Goal: Information Seeking & Learning: Check status

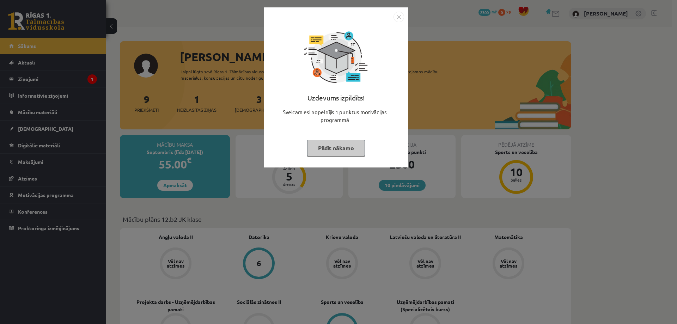
click at [398, 16] on img "Close" at bounding box center [398, 17] width 11 height 11
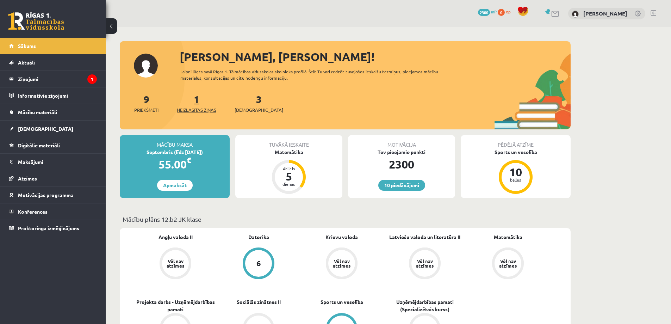
click at [198, 108] on span "Neizlasītās ziņas" at bounding box center [196, 109] width 39 height 7
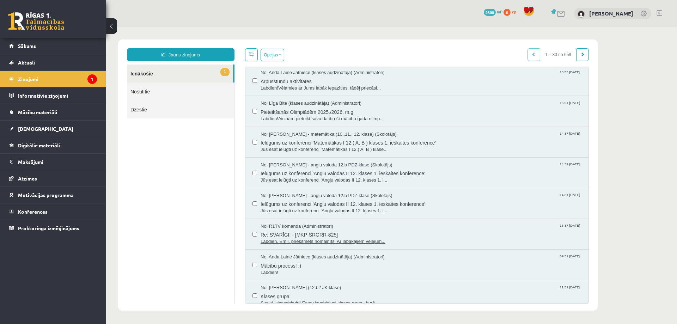
scroll to position [70, 0]
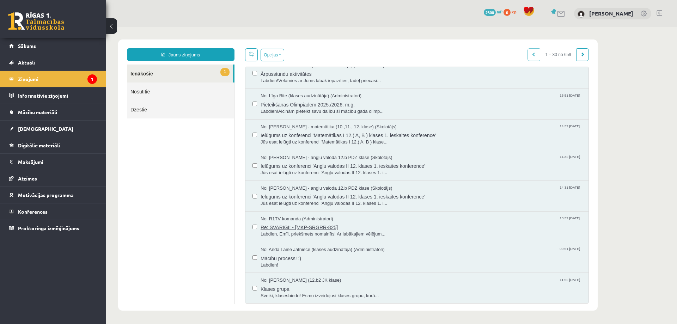
click at [297, 223] on span "Re: SVARĪGI! - [MKP-SRGRR-825]" at bounding box center [420, 226] width 321 height 9
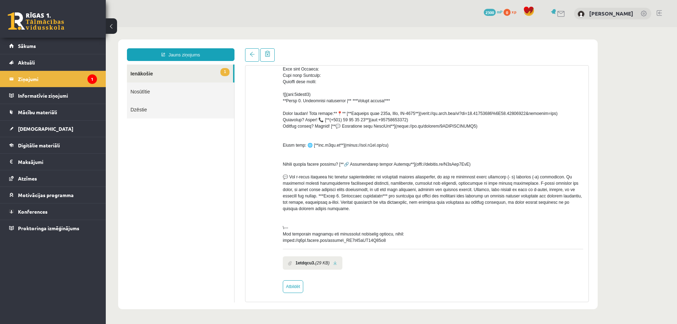
scroll to position [161, 0]
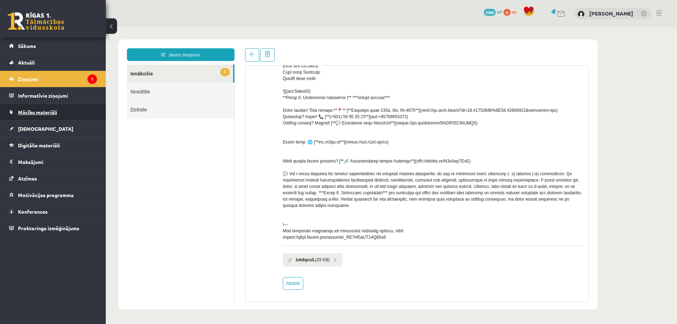
click at [53, 113] on span "Mācību materiāli" at bounding box center [37, 112] width 39 height 6
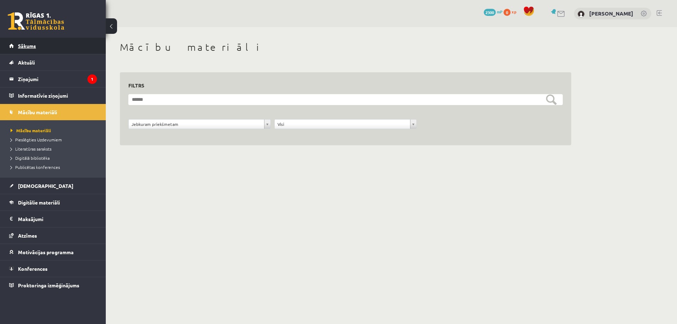
click at [35, 46] on span "Sākums" at bounding box center [27, 46] width 18 height 6
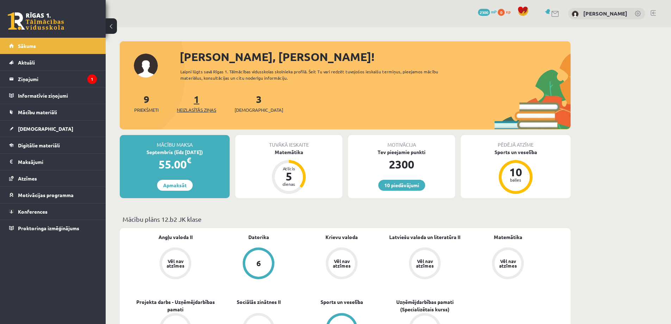
click at [183, 109] on span "Neizlasītās ziņas" at bounding box center [196, 109] width 39 height 7
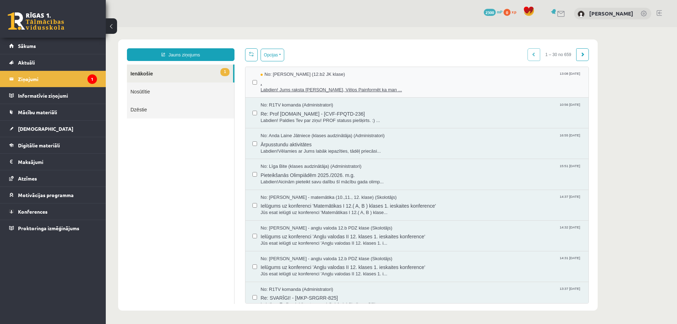
click at [377, 74] on div "No: Leons Laikovskis (12.b2 JK klase) 13:08 11/09/2025" at bounding box center [420, 74] width 321 height 7
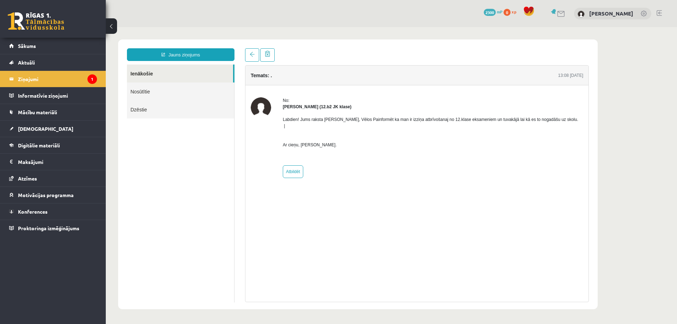
click at [141, 74] on link "Ienākošie" at bounding box center [180, 73] width 106 height 18
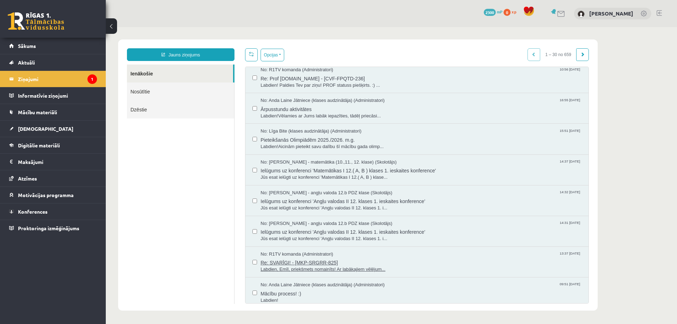
scroll to position [70, 0]
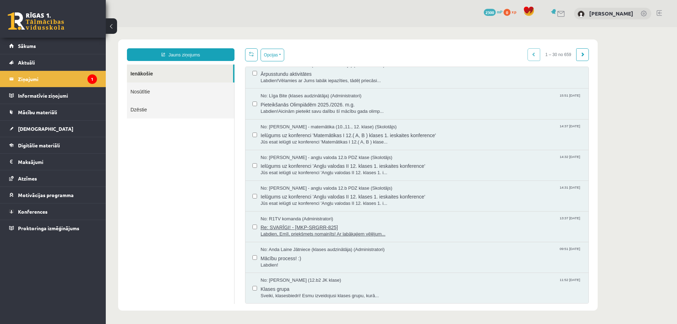
click at [351, 232] on span "Labdien, Emīl, priekšmets nomainīts! Ar labākajiem vēlējum..." at bounding box center [420, 234] width 321 height 7
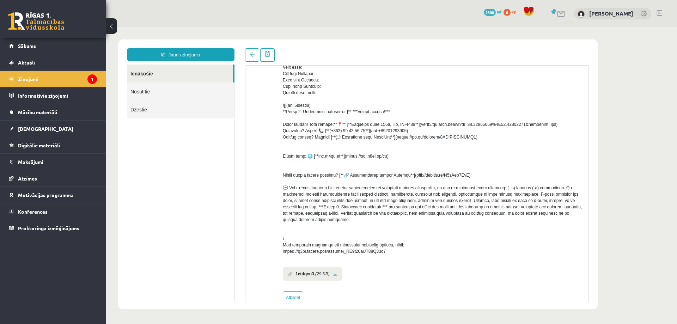
scroll to position [161, 0]
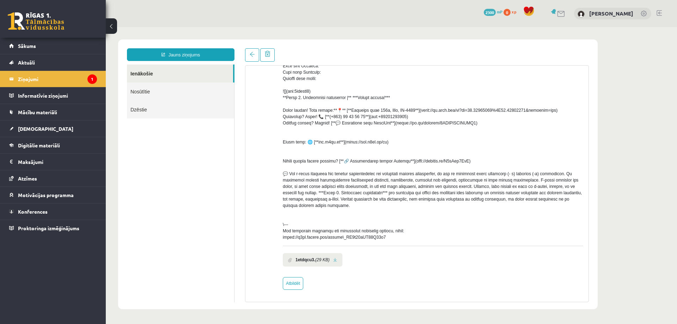
click at [335, 260] on link at bounding box center [335, 260] width 4 height 5
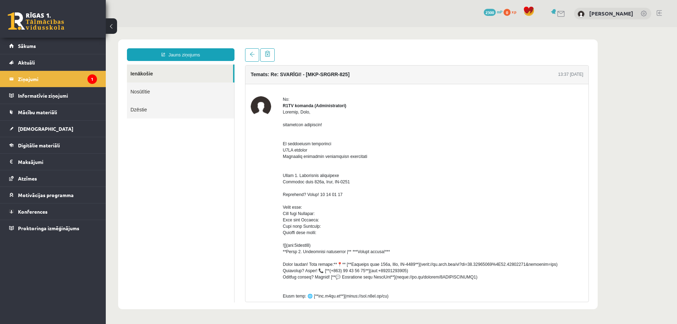
scroll to position [0, 0]
click at [146, 91] on link "Nosūtītie" at bounding box center [180, 91] width 107 height 18
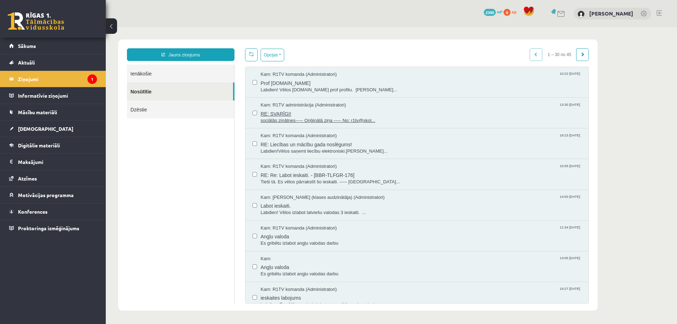
click at [272, 113] on span "RE: SVARĪGI!" at bounding box center [420, 113] width 321 height 9
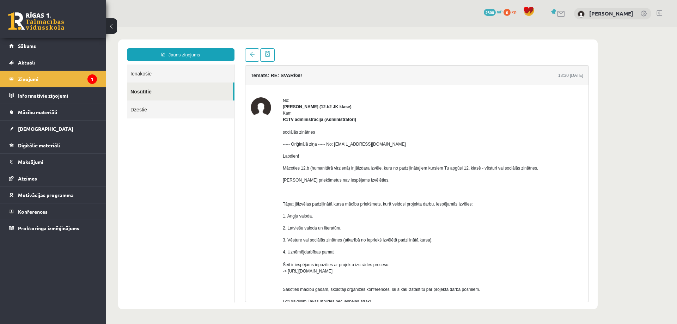
click at [140, 72] on link "Ienākošie" at bounding box center [180, 73] width 107 height 18
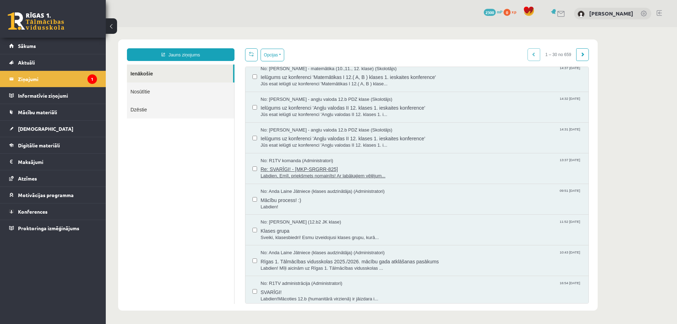
scroll to position [141, 0]
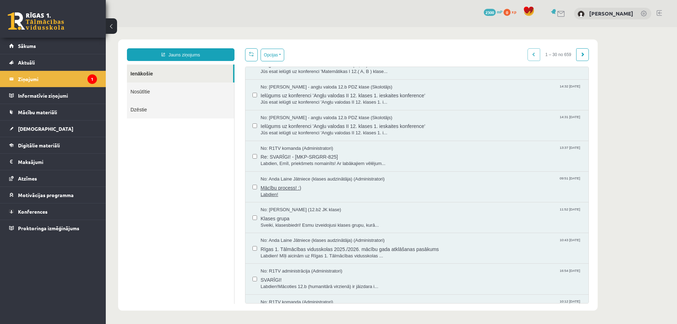
click at [274, 184] on span "Mācību process! :)" at bounding box center [420, 187] width 321 height 9
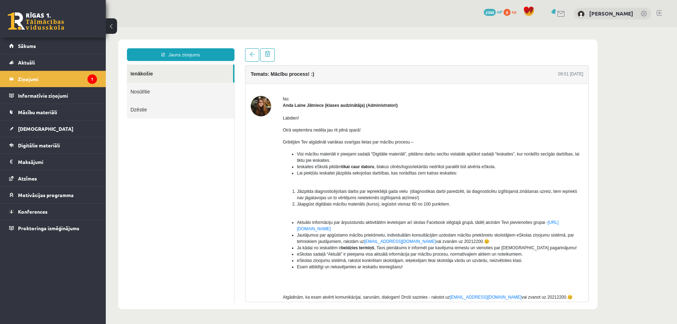
scroll to position [0, 0]
click at [251, 56] on span at bounding box center [252, 54] width 5 height 5
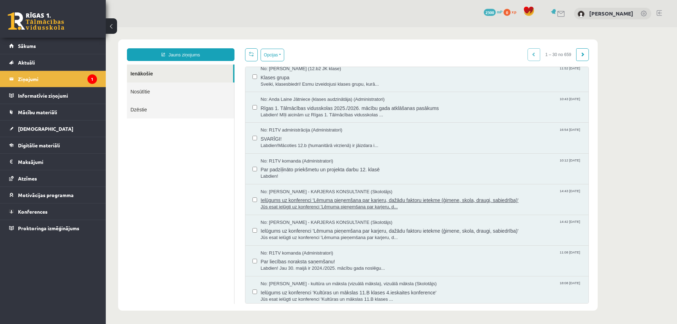
scroll to position [317, 0]
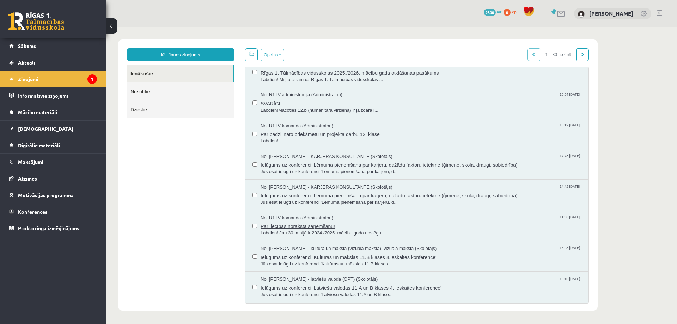
click at [297, 228] on span "Par liecības noraksta saņemšanu!" at bounding box center [420, 225] width 321 height 9
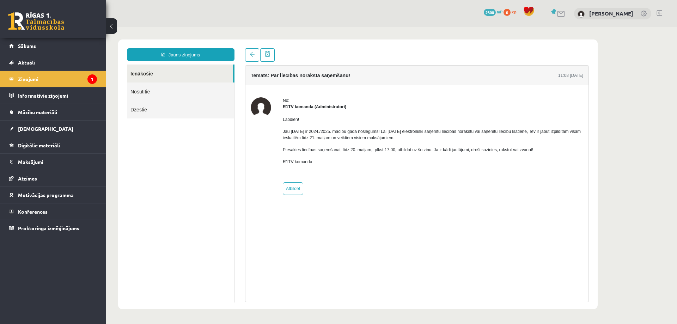
scroll to position [0, 0]
click at [144, 92] on link "Nosūtītie" at bounding box center [180, 91] width 107 height 18
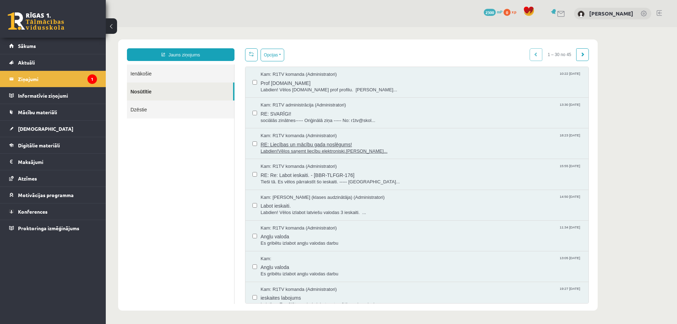
click at [294, 152] on span "Labdien!Vēlos saņemt liecību elektroniski.Emīls Li..." at bounding box center [420, 151] width 321 height 7
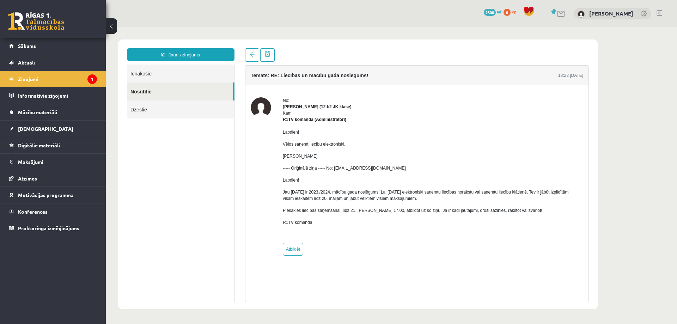
click at [146, 75] on link "Ienākošie" at bounding box center [180, 73] width 107 height 18
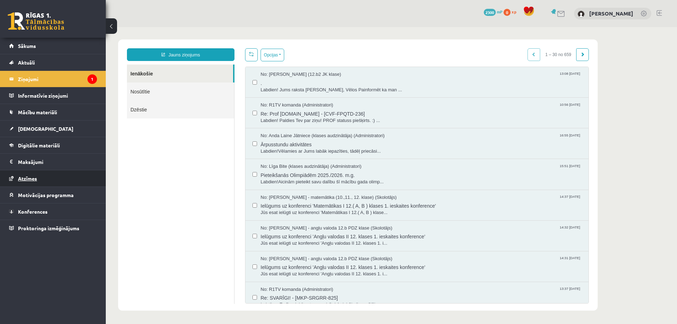
click at [34, 181] on link "Atzīmes" at bounding box center [53, 178] width 88 height 16
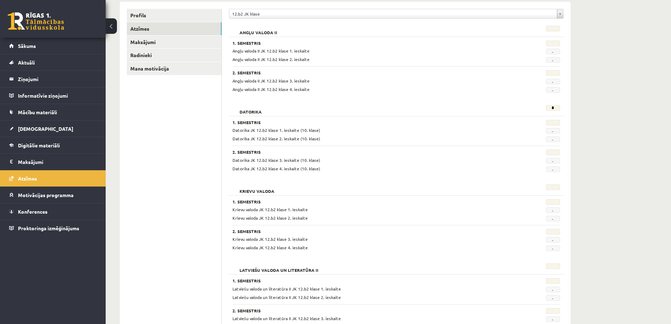
scroll to position [106, 0]
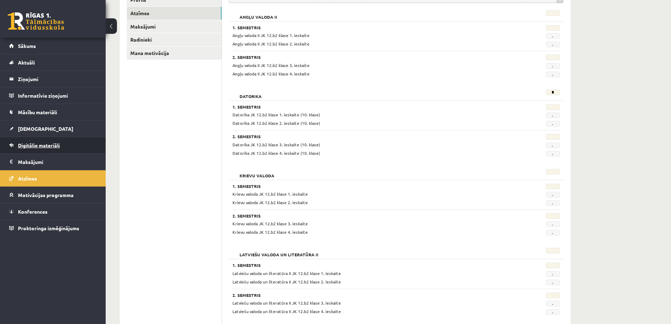
click at [34, 146] on span "Digitālie materiāli" at bounding box center [39, 145] width 42 height 6
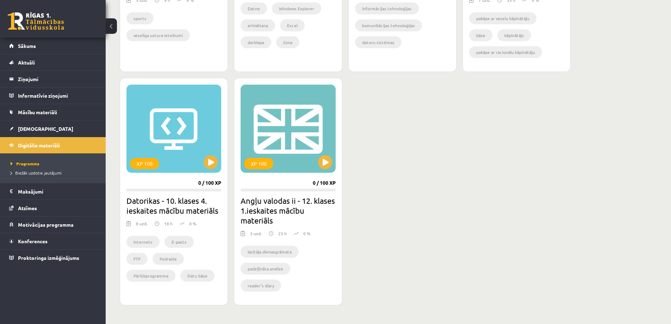
scroll to position [615, 0]
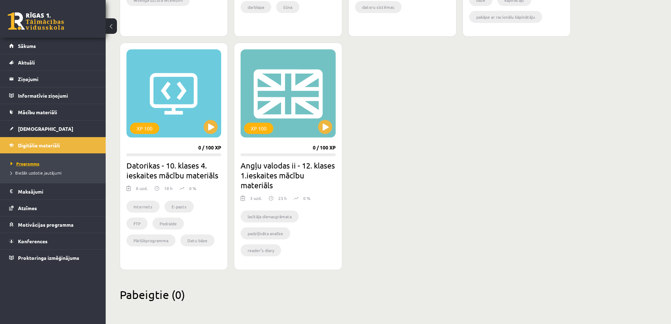
click at [31, 163] on span "Programma" at bounding box center [25, 164] width 29 height 6
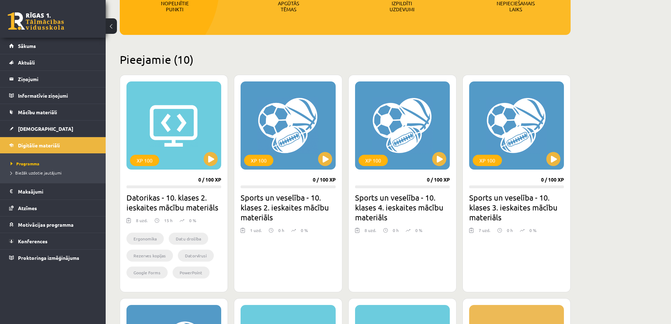
scroll to position [141, 0]
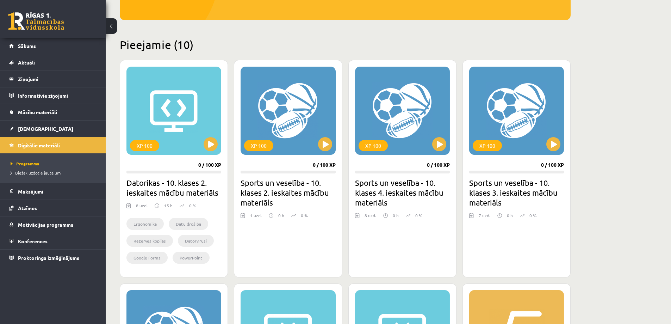
click at [24, 173] on span "Biežāk uzdotie jautājumi" at bounding box center [36, 173] width 51 height 6
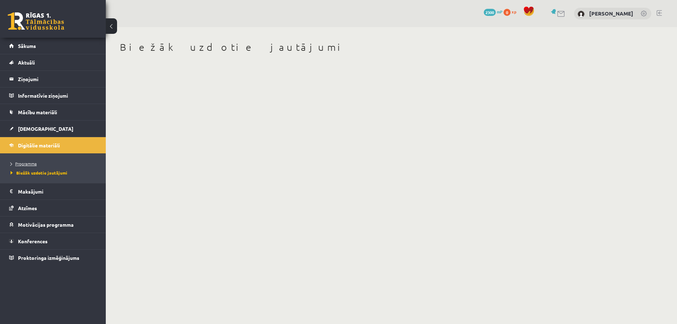
click at [27, 165] on span "Programma" at bounding box center [24, 164] width 26 height 6
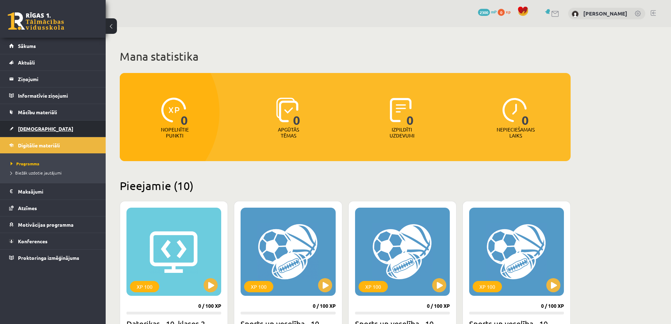
click at [30, 129] on span "[DEMOGRAPHIC_DATA]" at bounding box center [45, 128] width 55 height 6
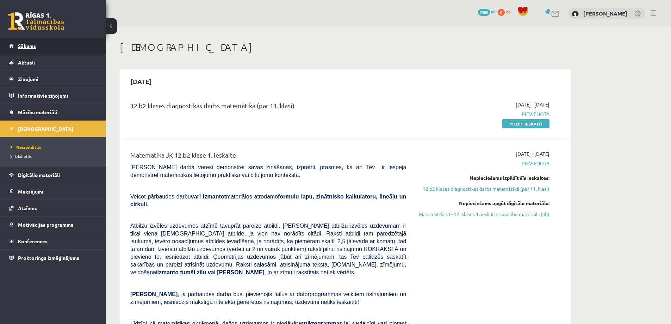
click at [23, 46] on span "Sākums" at bounding box center [27, 46] width 18 height 6
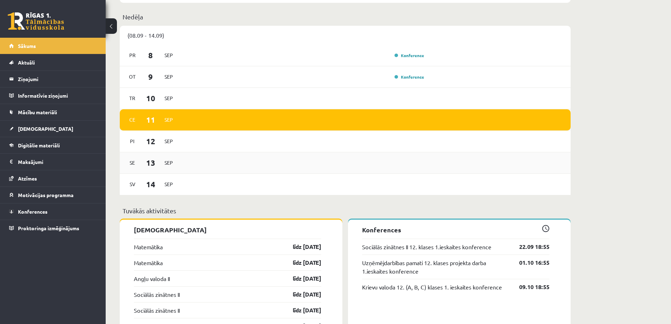
scroll to position [352, 0]
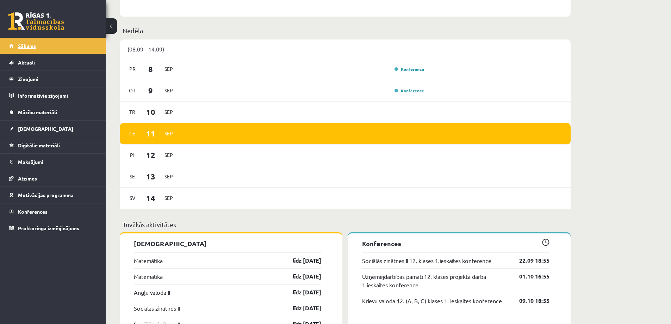
click at [32, 48] on span "Sākums" at bounding box center [27, 46] width 18 height 6
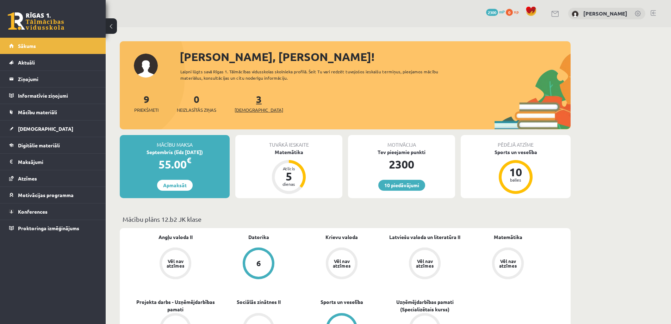
click at [248, 97] on link "3 Ieskaites" at bounding box center [259, 103] width 49 height 21
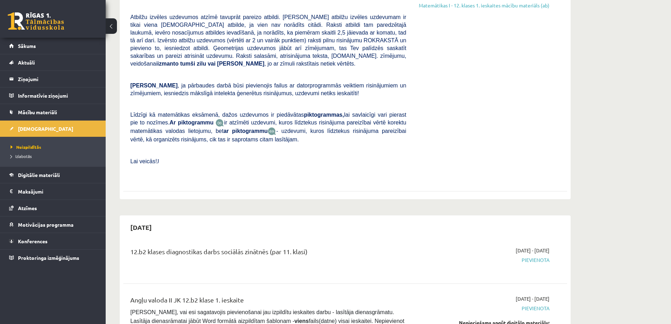
scroll to position [106, 0]
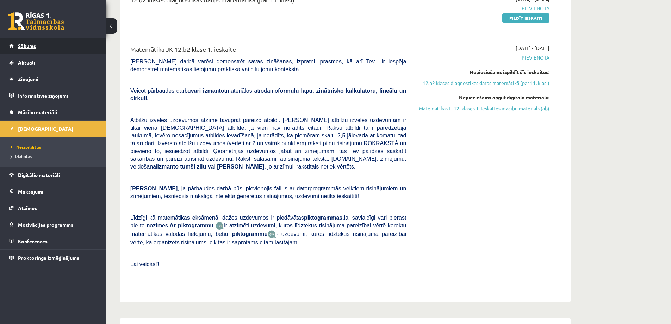
click at [30, 44] on span "Sākums" at bounding box center [27, 46] width 18 height 6
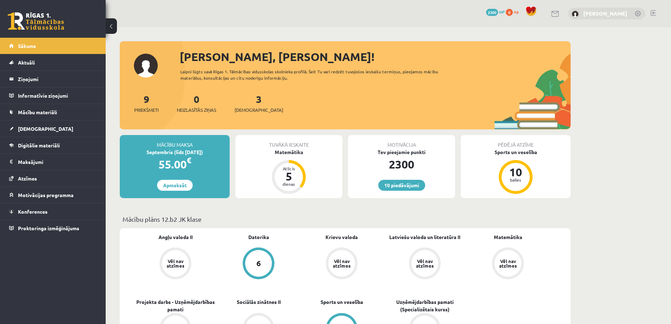
click at [608, 12] on link "[PERSON_NAME]" at bounding box center [606, 13] width 44 height 7
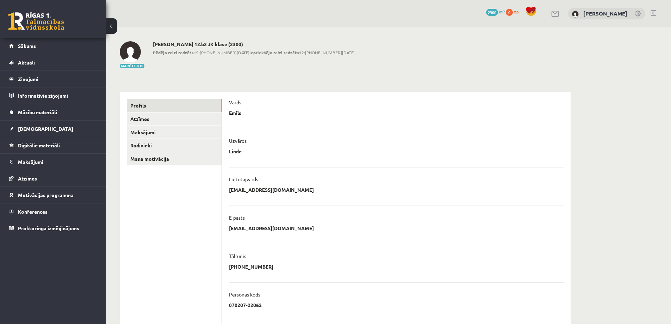
click at [654, 12] on link at bounding box center [653, 13] width 5 height 6
